Goal: Task Accomplishment & Management: Manage account settings

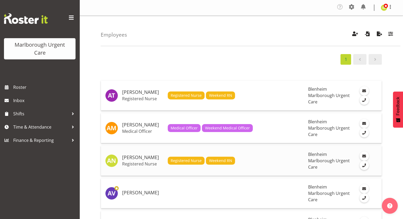
scroll to position [25, 0]
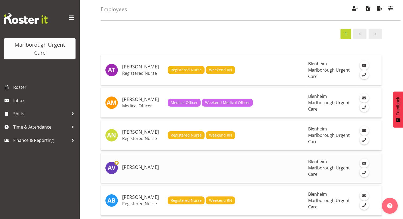
click at [141, 165] on h5 "[PERSON_NAME]" at bounding box center [142, 167] width 41 height 5
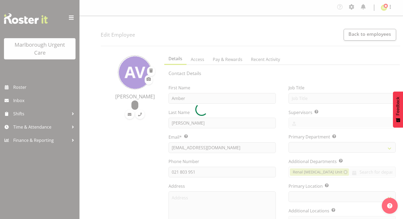
select select "TimelineWeek"
select select "company"
select select
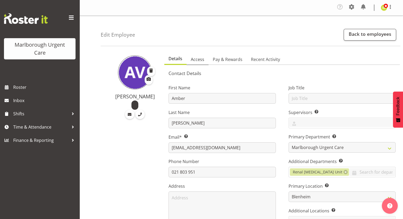
click at [199, 62] on span "Access" at bounding box center [198, 59] width 14 height 6
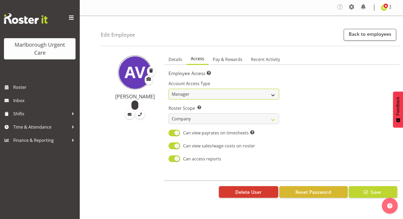
click at [191, 93] on select "Admin Manager Staff" at bounding box center [223, 94] width 110 height 11
select select "staff"
click at [168, 89] on select "Admin Manager Staff" at bounding box center [223, 94] width 110 height 11
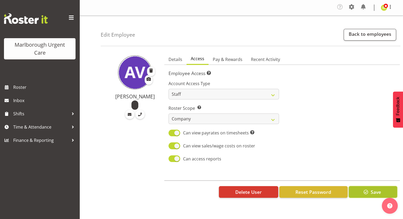
click at [359, 192] on button "Save" at bounding box center [373, 192] width 48 height 12
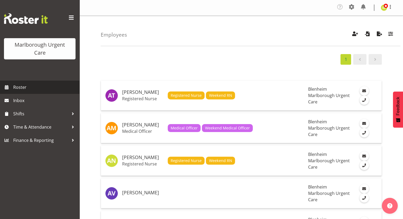
click at [22, 85] on span "Roster" at bounding box center [45, 87] width 64 height 8
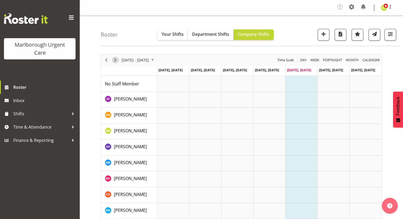
click at [114, 60] on span "Next" at bounding box center [115, 60] width 6 height 7
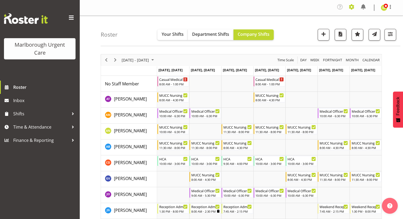
click at [353, 10] on span at bounding box center [351, 7] width 8 height 8
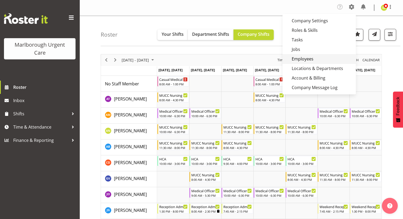
click at [305, 57] on link "Employees" at bounding box center [318, 59] width 73 height 10
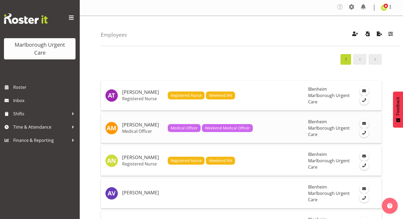
scroll to position [33, 0]
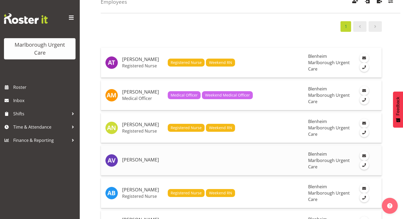
click at [126, 157] on h5 "[PERSON_NAME]" at bounding box center [142, 159] width 41 height 5
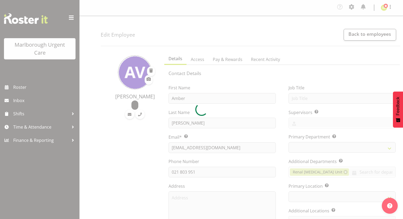
select select "TimelineWeek"
select select "staff"
select select "company"
select select
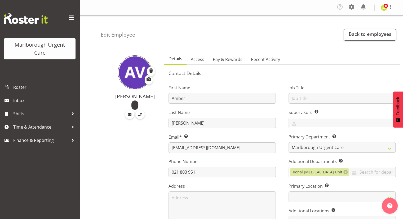
click at [198, 62] on span "Access" at bounding box center [198, 59] width 14 height 6
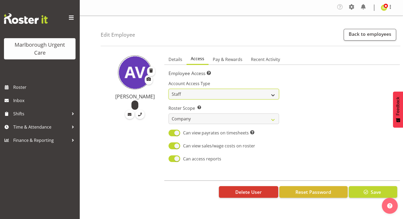
click at [185, 93] on select "Admin Manager Staff" at bounding box center [223, 94] width 110 height 11
select select "manager"
click at [168, 89] on select "Admin Manager Staff" at bounding box center [223, 94] width 110 height 11
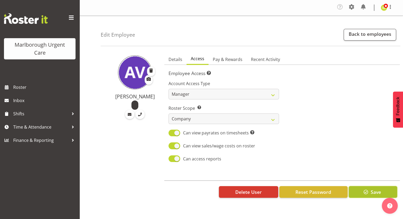
click at [359, 190] on button "Save" at bounding box center [373, 192] width 48 height 12
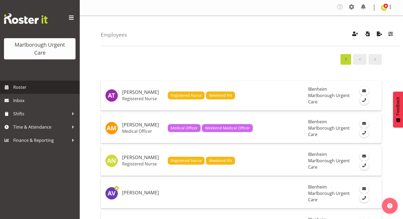
click at [25, 86] on span "Roster" at bounding box center [45, 87] width 64 height 8
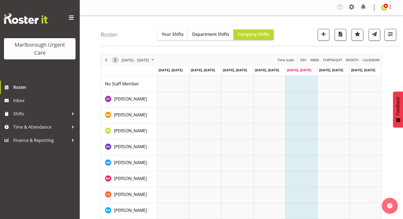
click at [117, 60] on span "Next" at bounding box center [115, 60] width 6 height 7
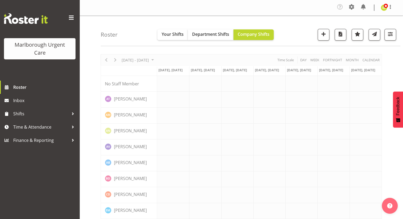
click at [71, 16] on span at bounding box center [71, 18] width 8 height 8
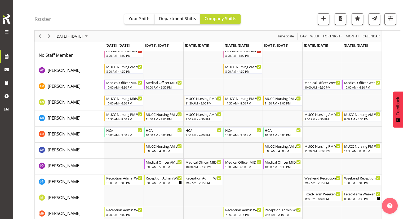
scroll to position [28, 0]
